Goal: Manage account settings

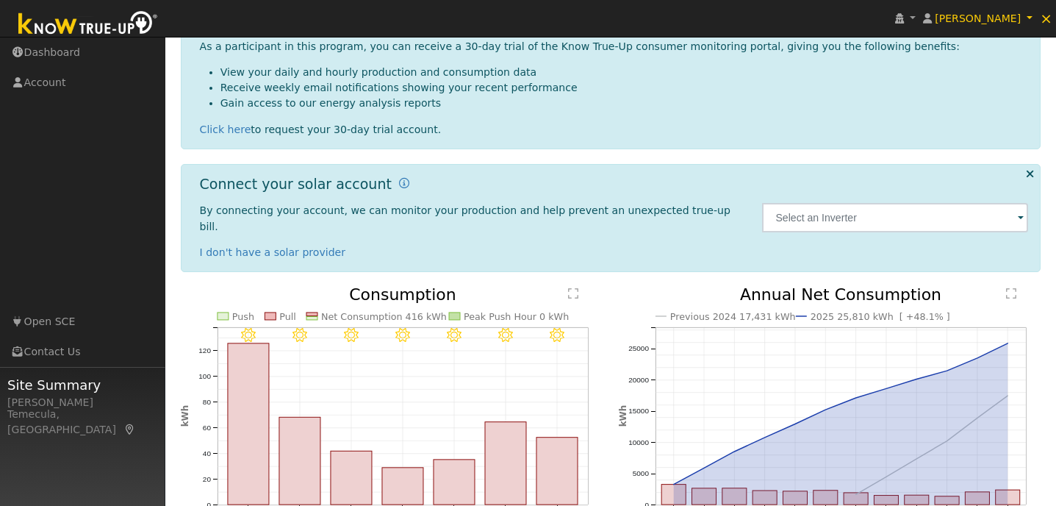
scroll to position [239, 0]
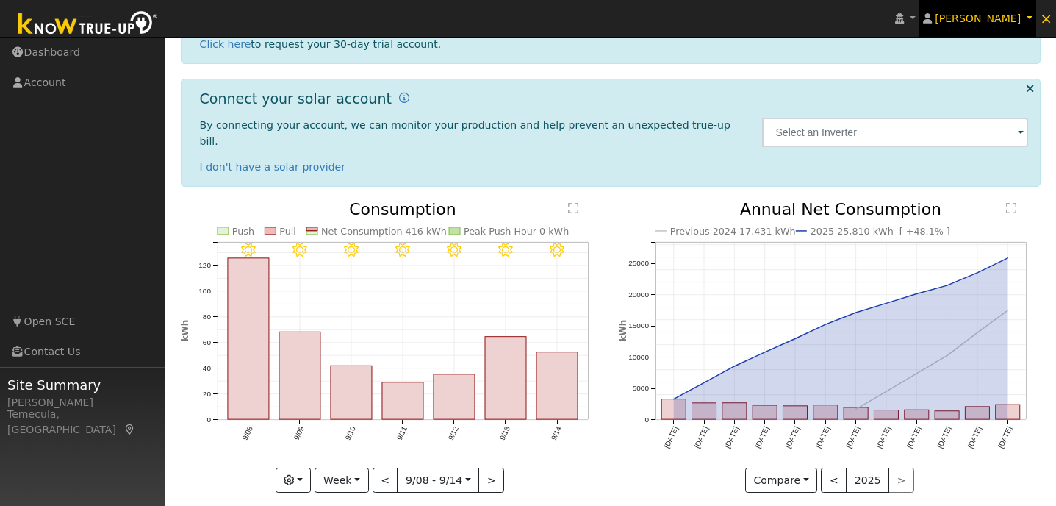
click at [1028, 15] on link "[PERSON_NAME]" at bounding box center [978, 18] width 118 height 37
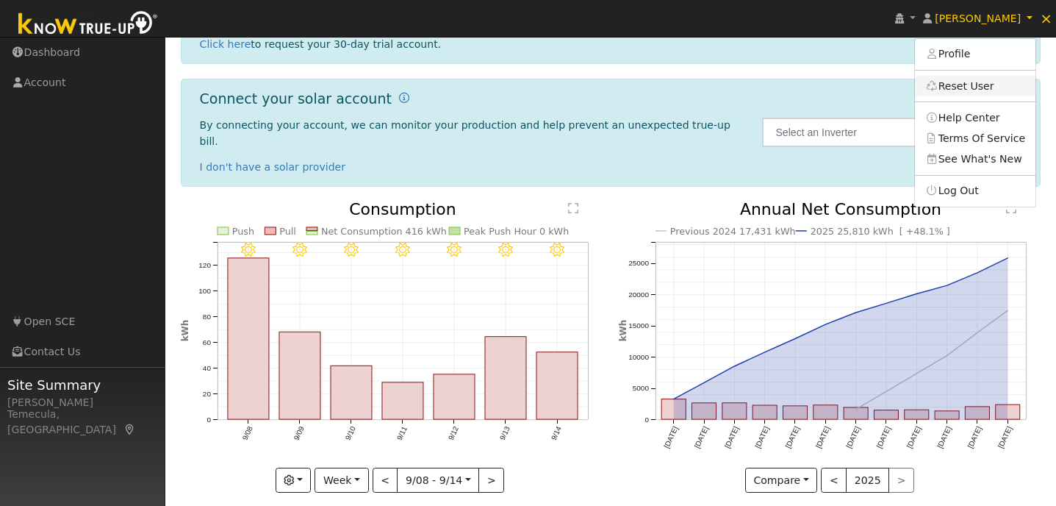
click at [974, 90] on link "Reset User" at bounding box center [975, 86] width 121 height 21
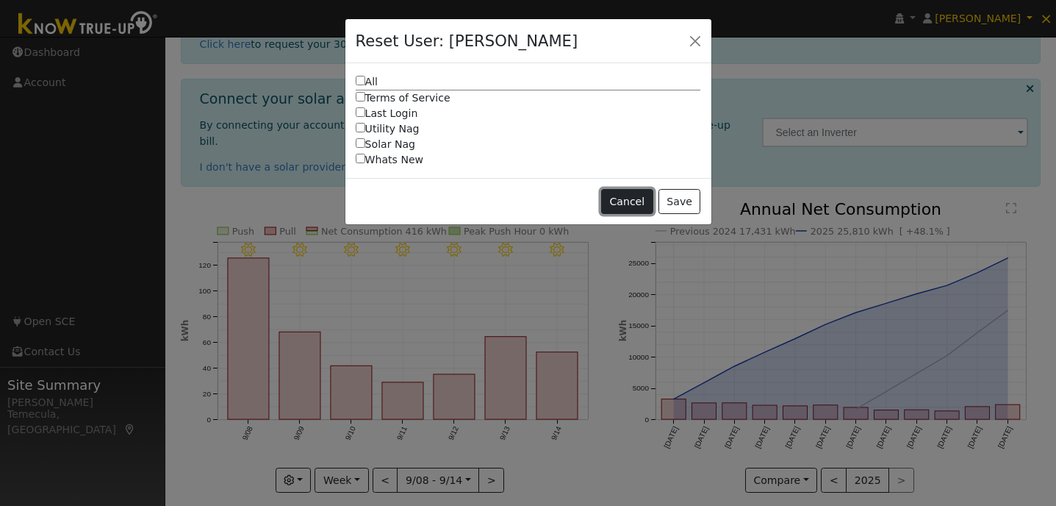
click at [623, 200] on button "Cancel" at bounding box center [627, 201] width 52 height 25
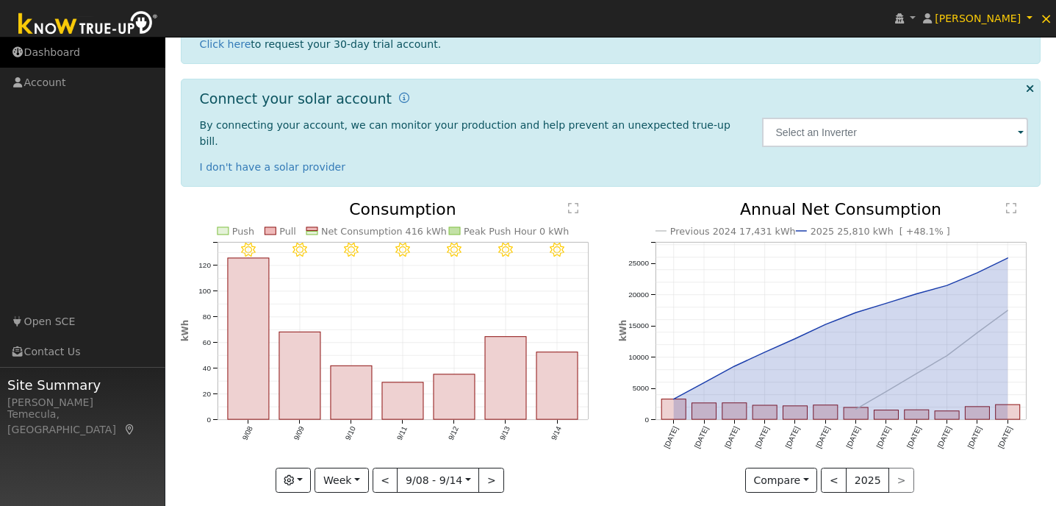
click at [60, 52] on link "Dashboard" at bounding box center [82, 52] width 165 height 30
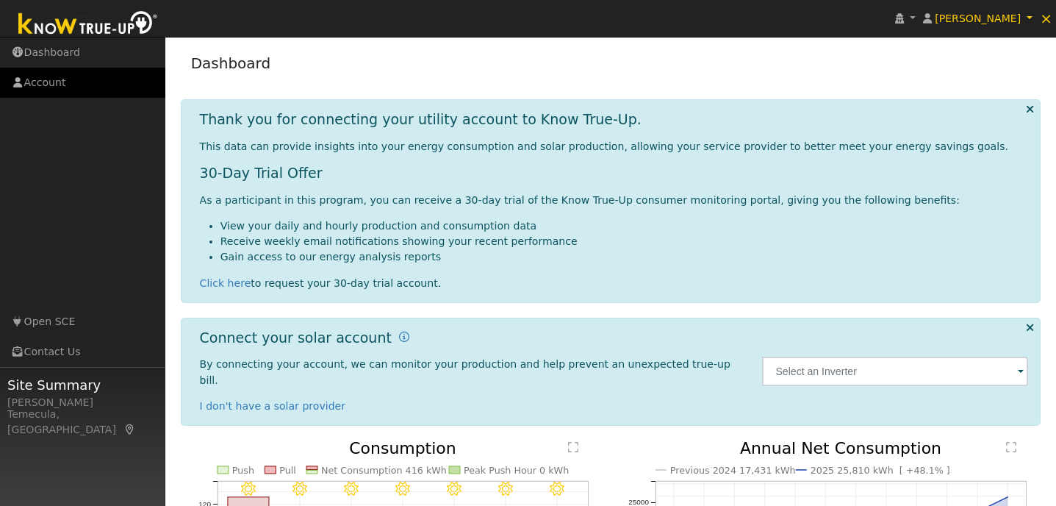
click at [53, 89] on link "Account" at bounding box center [82, 83] width 165 height 30
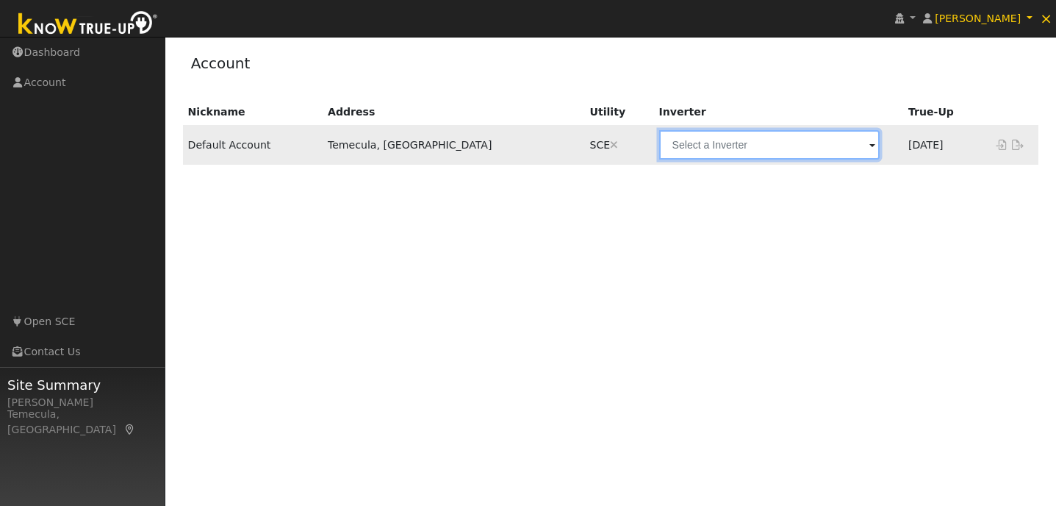
click at [775, 148] on input "text" at bounding box center [769, 144] width 220 height 29
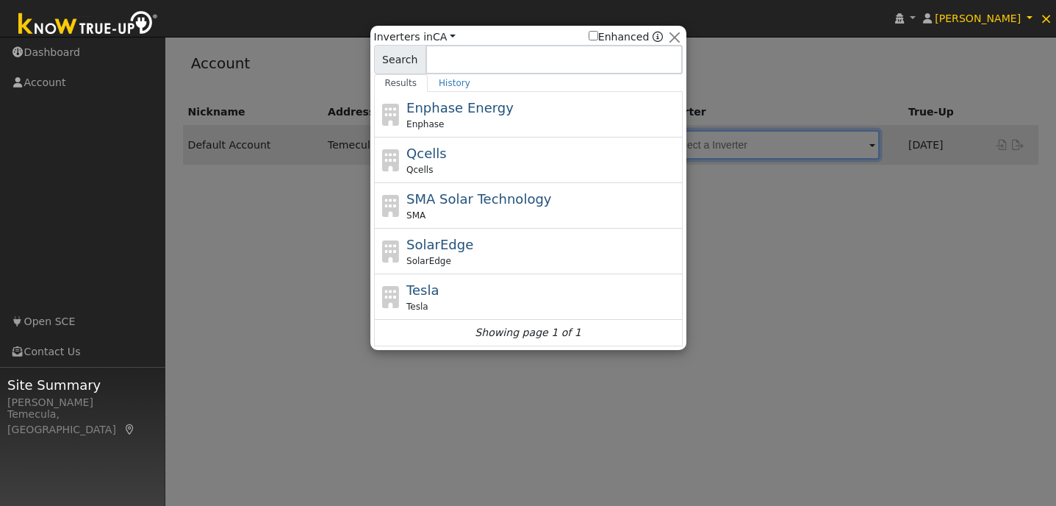
click at [847, 306] on div at bounding box center [528, 253] width 1056 height 506
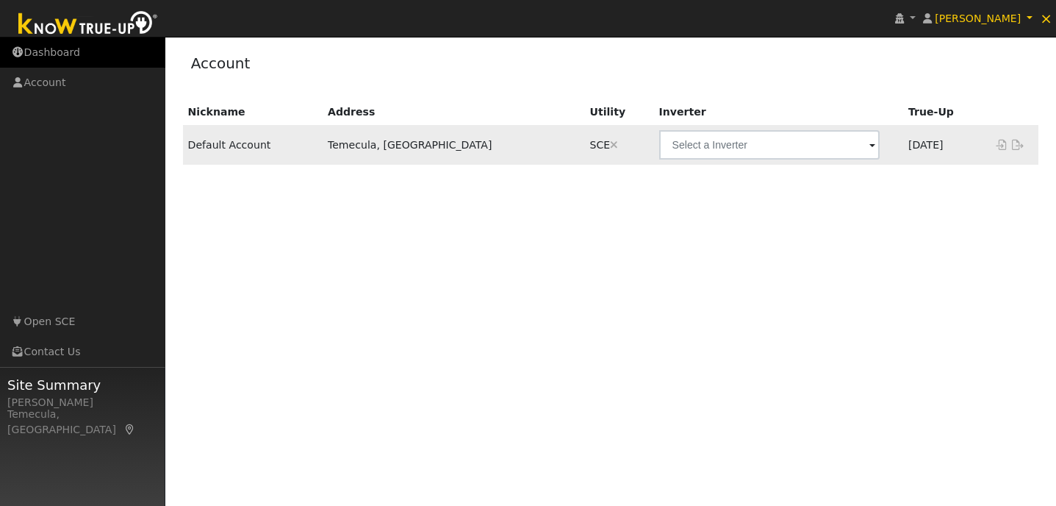
click at [81, 43] on link "Dashboard" at bounding box center [82, 52] width 165 height 30
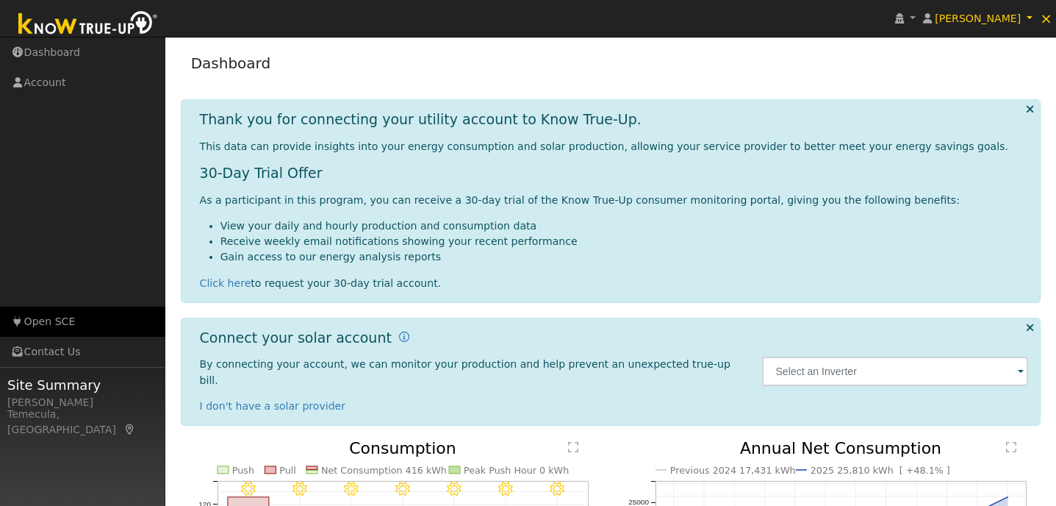
click at [39, 330] on link "Open SCE" at bounding box center [82, 321] width 165 height 30
click at [1033, 106] on icon at bounding box center [1030, 109] width 8 height 11
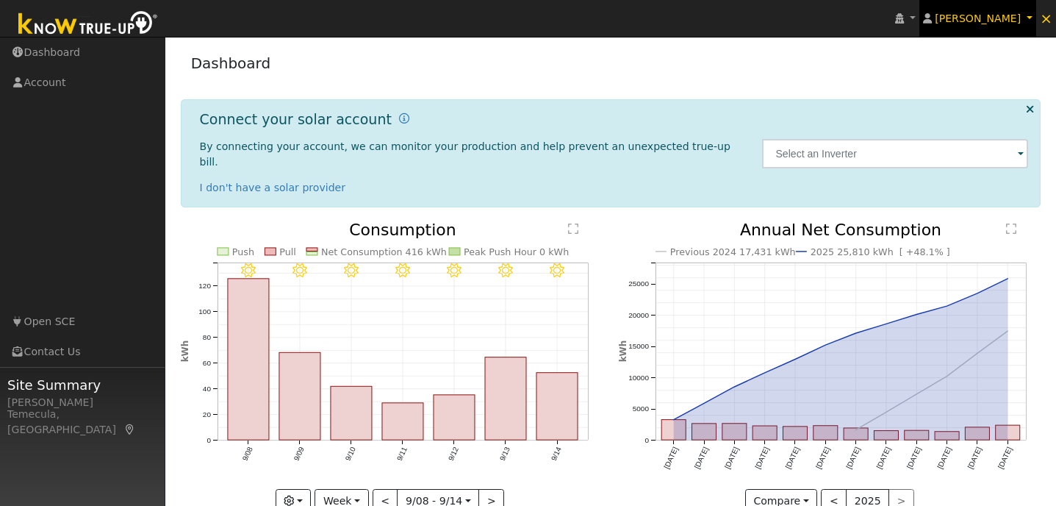
click at [1021, 18] on span "[PERSON_NAME]" at bounding box center [978, 18] width 86 height 12
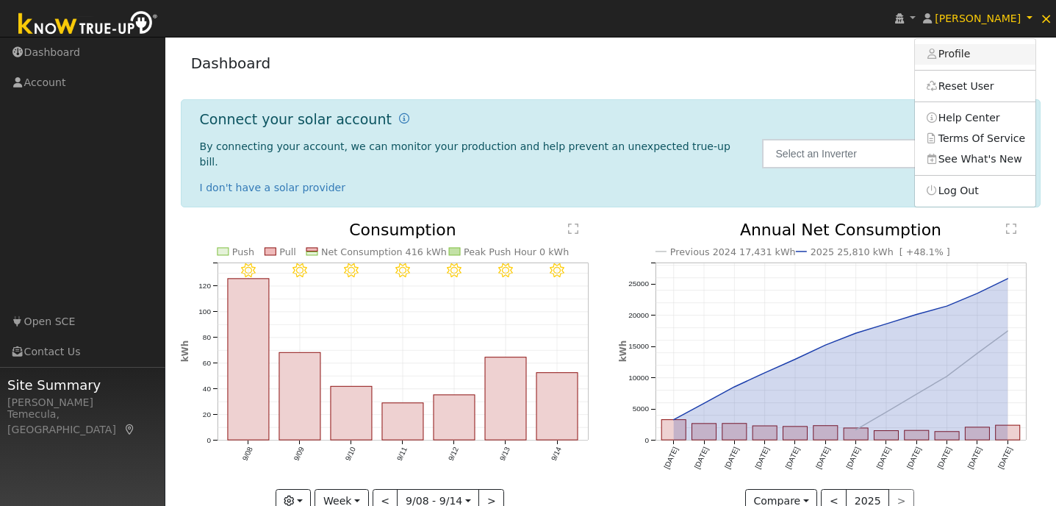
click at [972, 48] on link "Profile" at bounding box center [975, 54] width 121 height 21
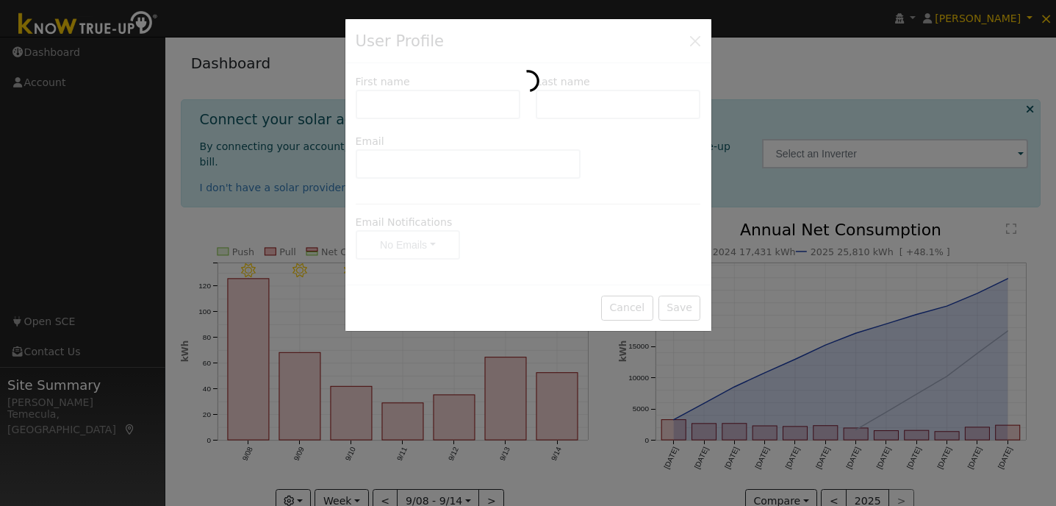
type input "Armando"
type input "Servin"
type input "Rustyfrog@msn.com"
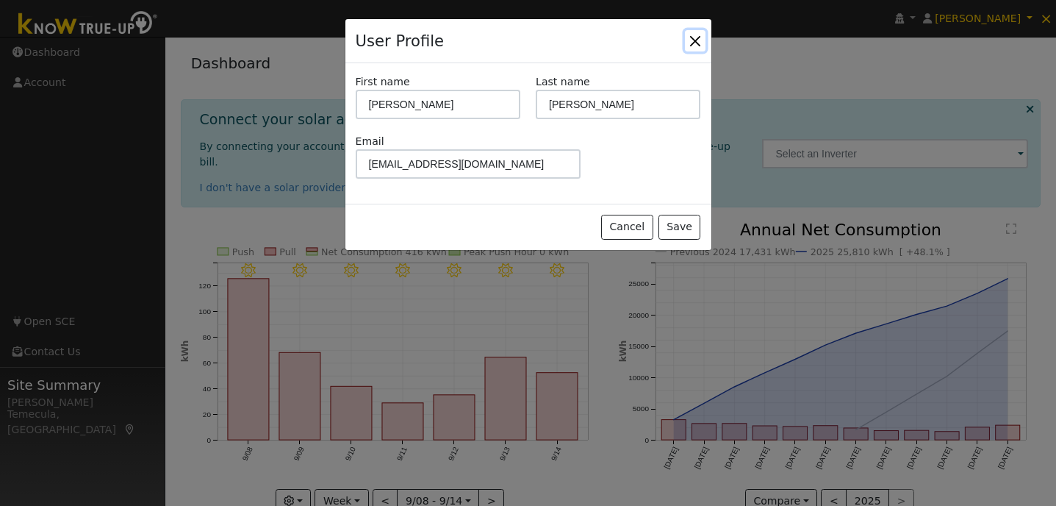
click at [698, 48] on button "Close" at bounding box center [695, 40] width 21 height 21
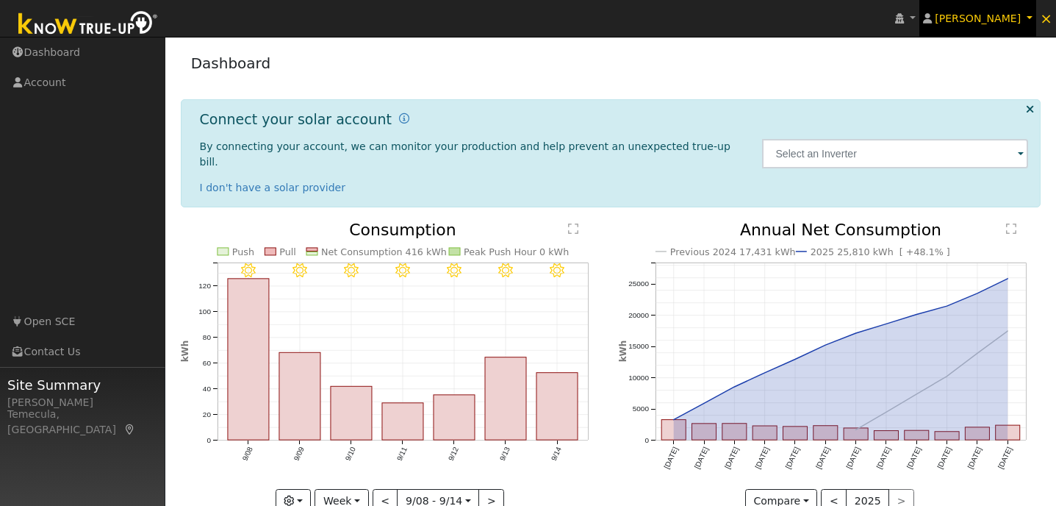
click at [1030, 18] on link "[PERSON_NAME]" at bounding box center [978, 18] width 118 height 37
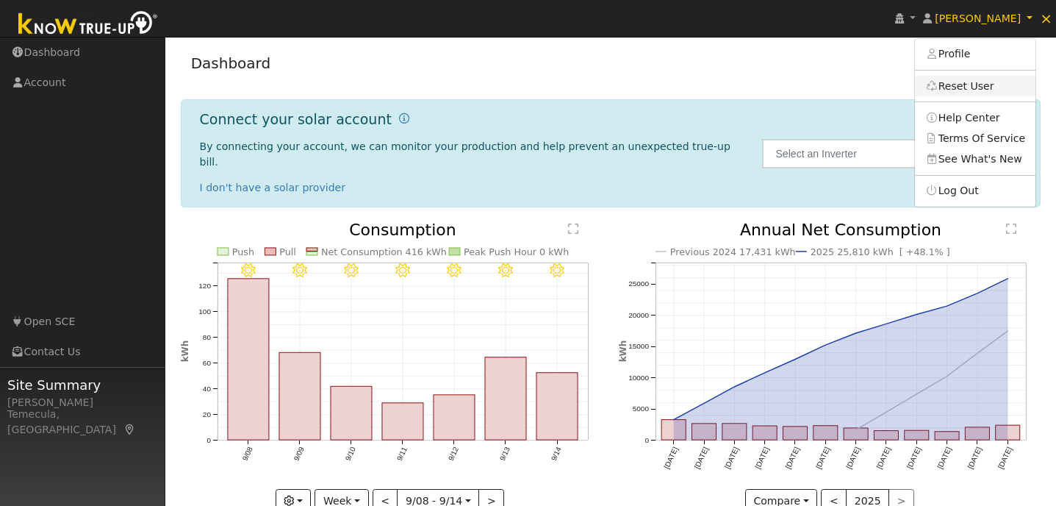
click at [1002, 76] on link "Reset User" at bounding box center [975, 86] width 121 height 21
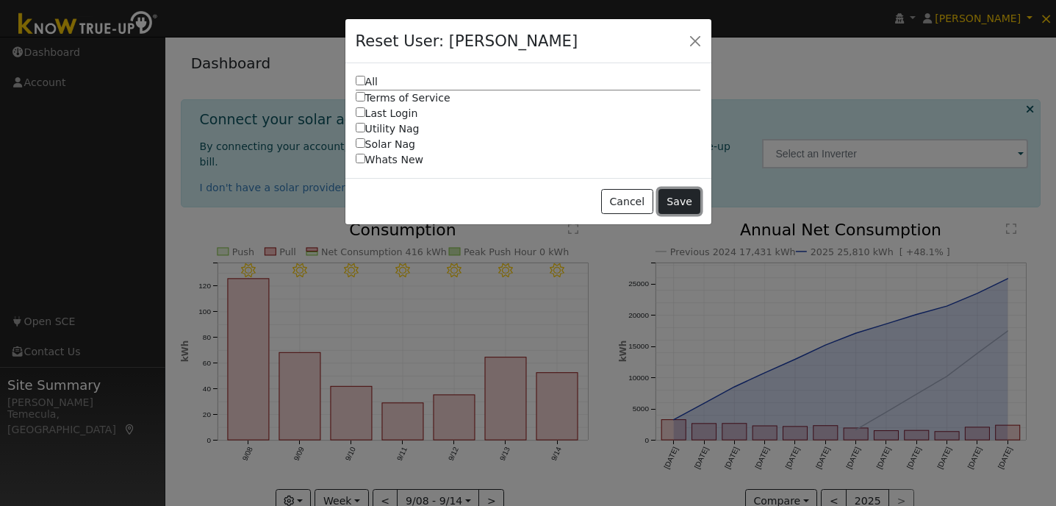
click at [692, 204] on button "Save" at bounding box center [679, 201] width 43 height 25
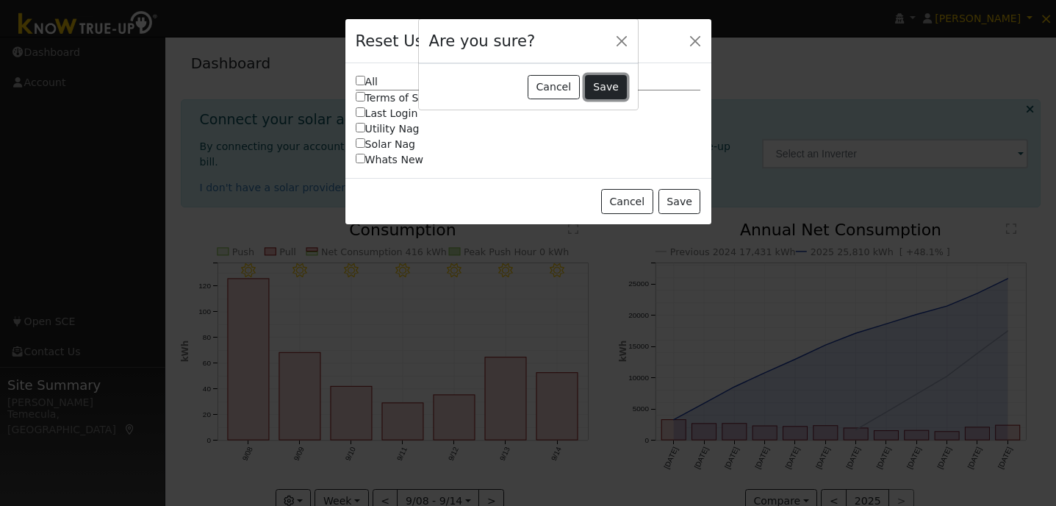
click at [613, 81] on button "Save" at bounding box center [606, 87] width 43 height 25
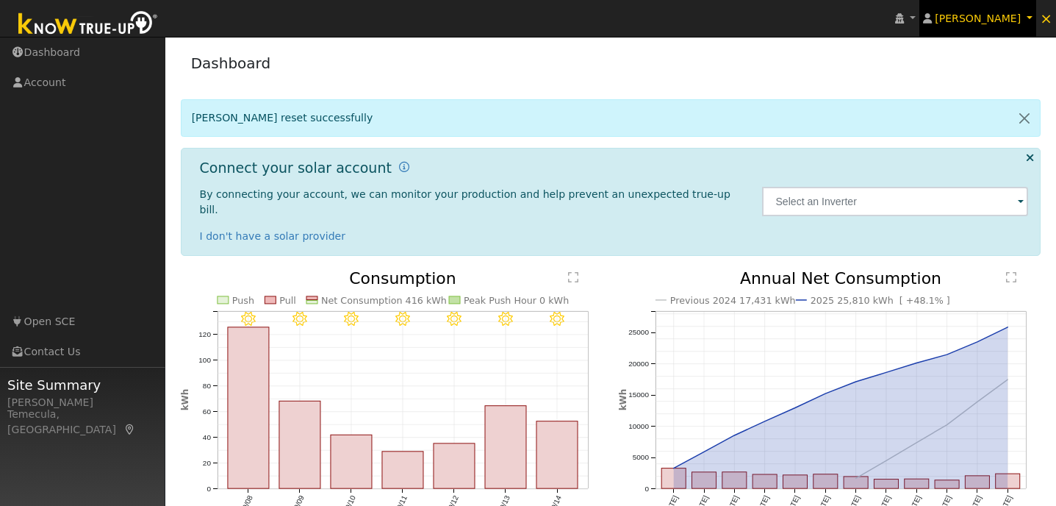
click at [1033, 29] on link "[PERSON_NAME]" at bounding box center [978, 18] width 118 height 37
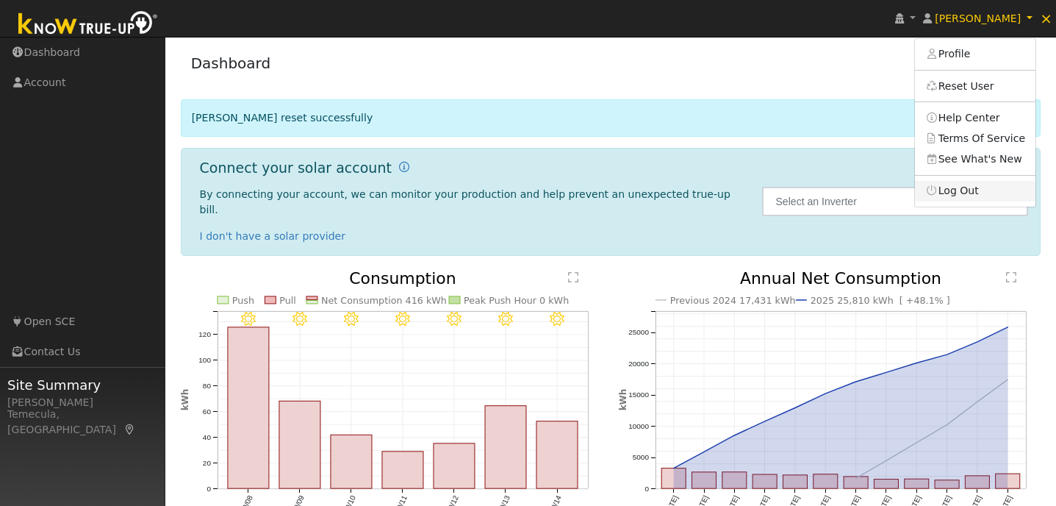
click at [979, 183] on link "Log Out" at bounding box center [975, 191] width 121 height 21
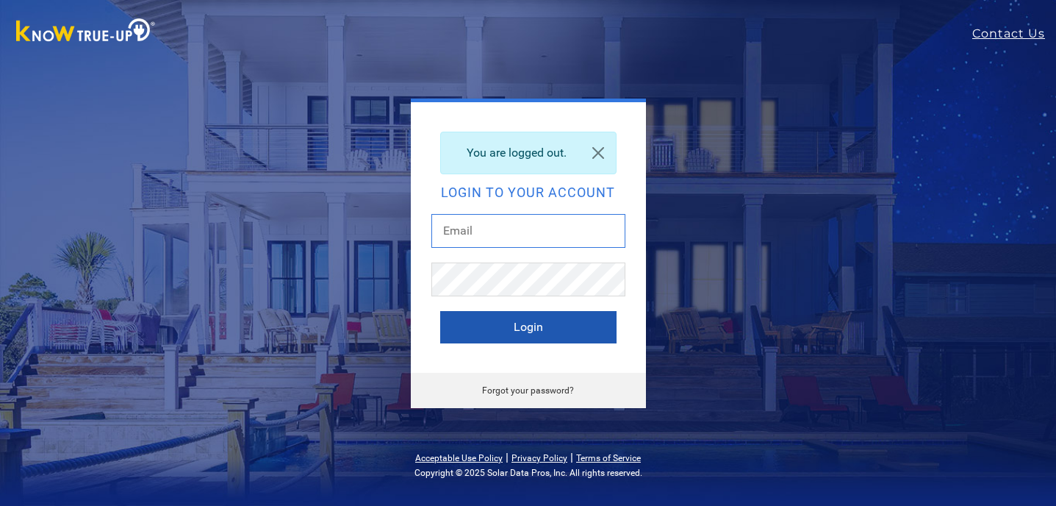
type input "[PERSON_NAME][EMAIL_ADDRESS][DOMAIN_NAME]"
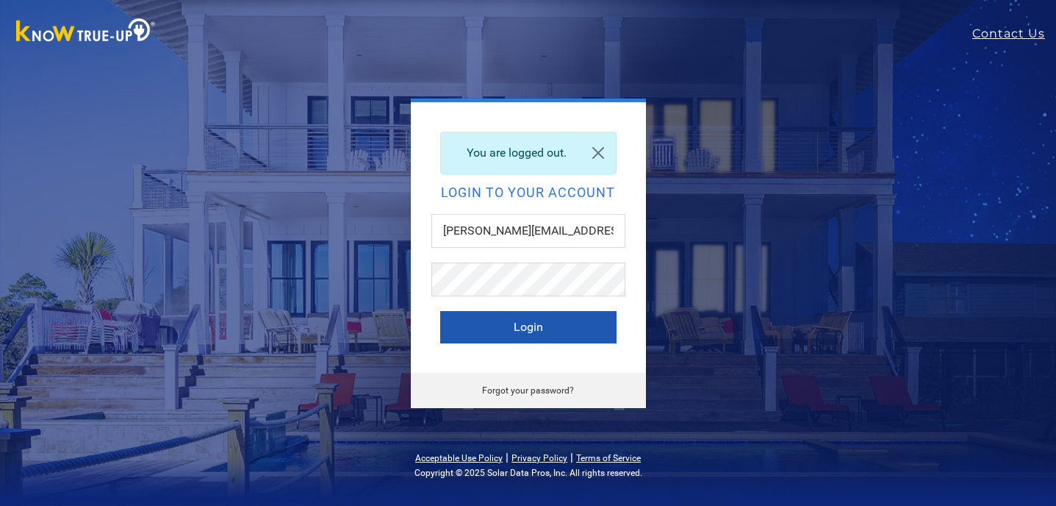
click at [558, 317] on button "Login" at bounding box center [528, 327] width 176 height 32
